Goal: Task Accomplishment & Management: Manage account settings

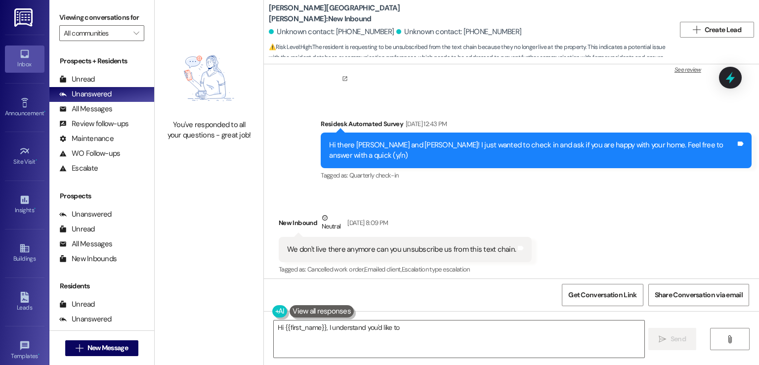
scroll to position [8953, 0]
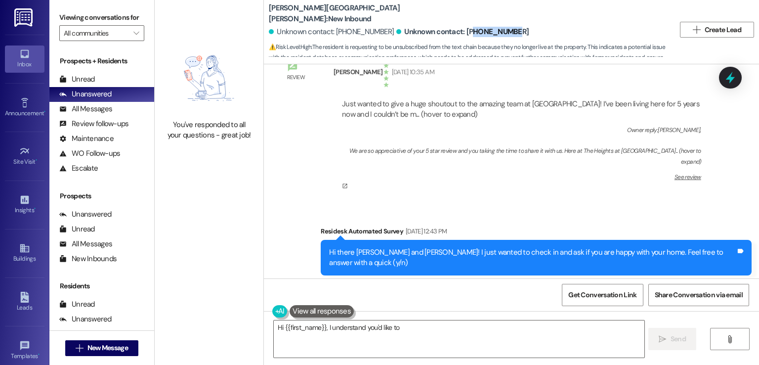
drag, startPoint x: 490, startPoint y: 30, endPoint x: 449, endPoint y: 29, distance: 41.5
click at [449, 29] on div "Unknown contact: [PHONE_NUMBER] Unknown contact: [PHONE_NUMBER]" at bounding box center [472, 32] width 406 height 20
copy div "5035508494"
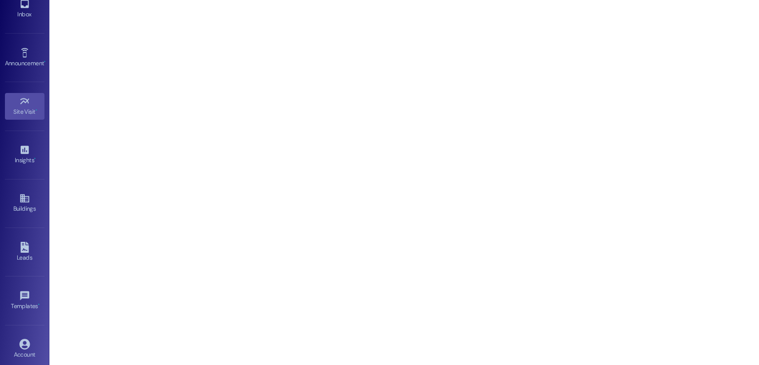
scroll to position [104, 0]
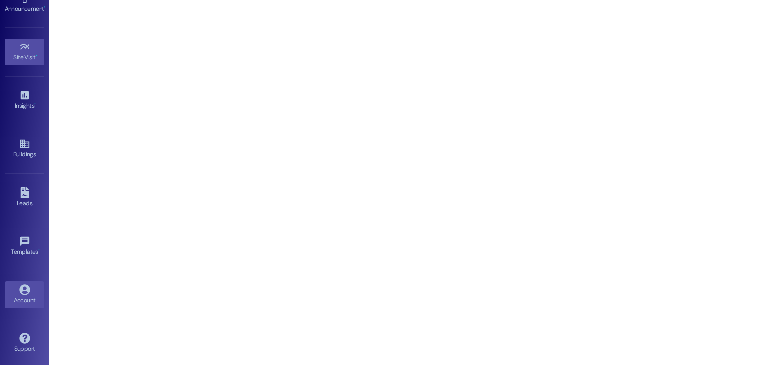
click at [16, 300] on div "Account" at bounding box center [24, 300] width 49 height 10
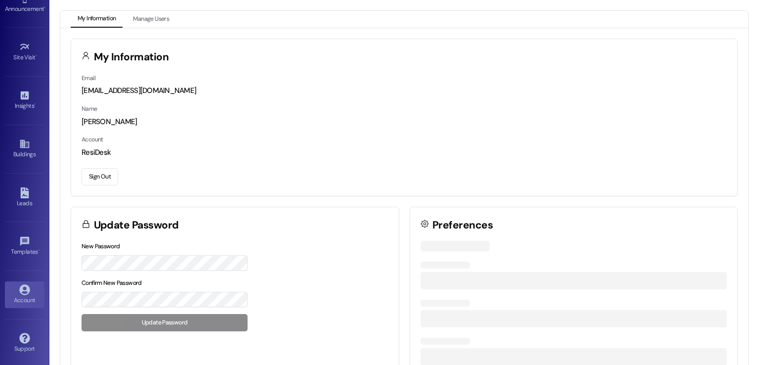
click at [98, 172] on button "Sign Out" at bounding box center [100, 176] width 37 height 17
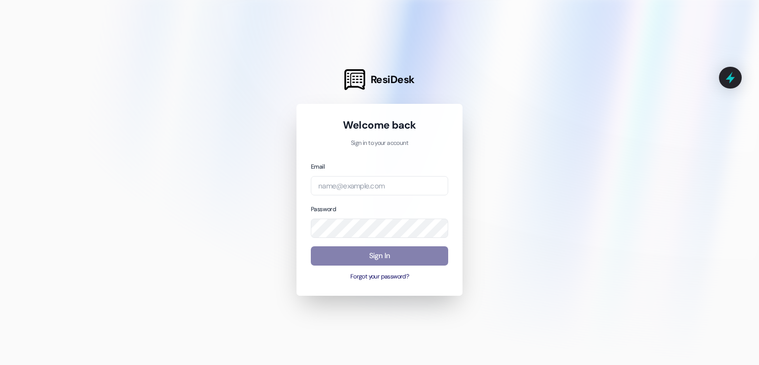
type input "automated-surveys-nolan@nolan.com"
